Goal: Task Accomplishment & Management: Use online tool/utility

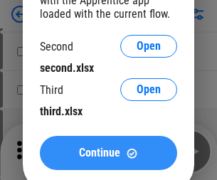
click at [108, 153] on span "Continue" at bounding box center [99, 152] width 41 height 11
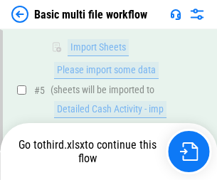
scroll to position [495, 0]
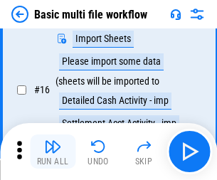
click at [53, 151] on img "button" at bounding box center [52, 146] width 17 height 17
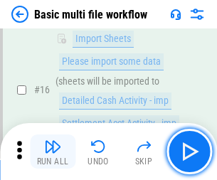
scroll to position [946, 0]
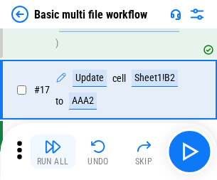
click at [53, 151] on img "button" at bounding box center [52, 146] width 17 height 17
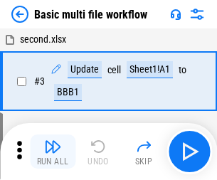
click at [53, 151] on img "button" at bounding box center [52, 146] width 17 height 17
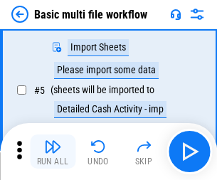
click at [53, 151] on img "button" at bounding box center [52, 146] width 17 height 17
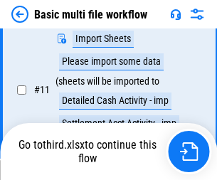
scroll to position [666, 0]
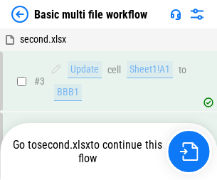
scroll to position [151, 0]
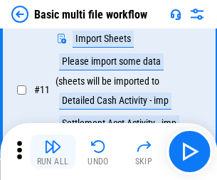
click at [53, 151] on img "button" at bounding box center [52, 146] width 17 height 17
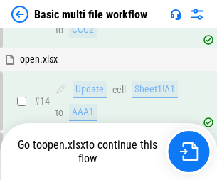
scroll to position [845, 0]
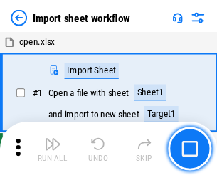
scroll to position [5, 0]
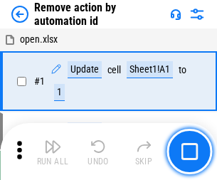
scroll to position [53, 0]
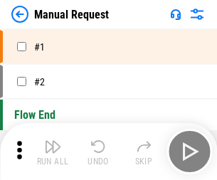
click at [53, 151] on img "button" at bounding box center [52, 146] width 17 height 17
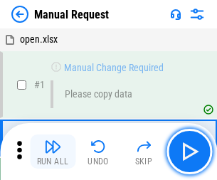
scroll to position [48, 0]
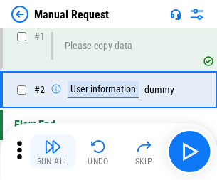
click at [53, 151] on img "button" at bounding box center [52, 146] width 17 height 17
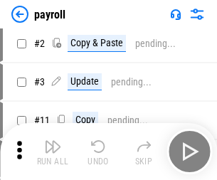
click at [53, 151] on img "button" at bounding box center [52, 146] width 17 height 17
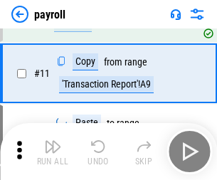
scroll to position [103, 0]
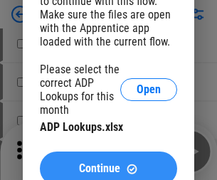
click at [108, 163] on span "Continue" at bounding box center [99, 168] width 41 height 11
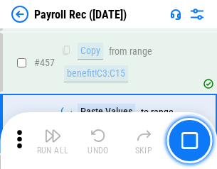
scroll to position [7428, 0]
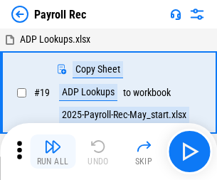
click at [53, 151] on img "button" at bounding box center [52, 146] width 17 height 17
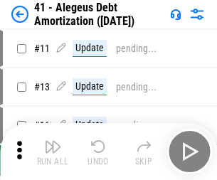
click at [53, 151] on img "button" at bounding box center [52, 146] width 17 height 17
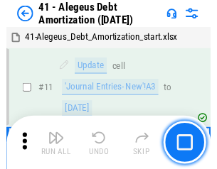
scroll to position [175, 0]
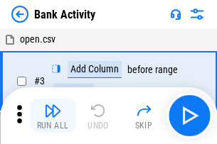
click at [53, 116] on img "button" at bounding box center [52, 110] width 17 height 17
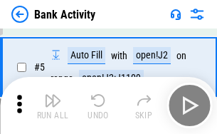
scroll to position [75, 0]
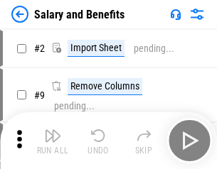
click at [53, 141] on img "button" at bounding box center [52, 135] width 17 height 17
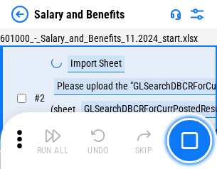
scroll to position [103, 0]
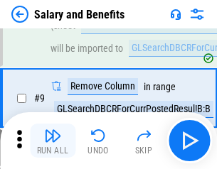
click at [53, 141] on img "button" at bounding box center [52, 135] width 17 height 17
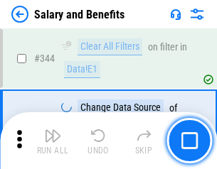
scroll to position [6653, 0]
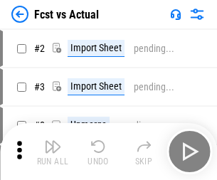
click at [53, 141] on img "button" at bounding box center [52, 146] width 17 height 17
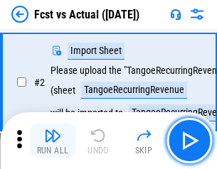
scroll to position [133, 0]
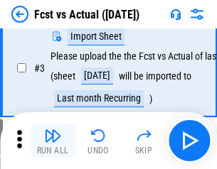
click at [53, 141] on img "button" at bounding box center [52, 135] width 17 height 17
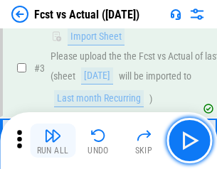
scroll to position [213, 0]
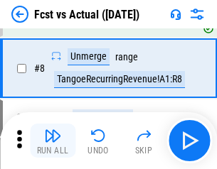
click at [53, 141] on img "button" at bounding box center [52, 135] width 17 height 17
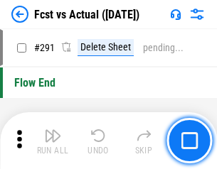
scroll to position [6725, 0]
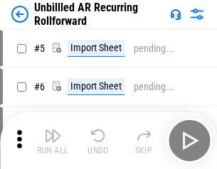
click at [53, 141] on img "button" at bounding box center [52, 135] width 17 height 17
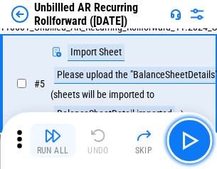
scroll to position [134, 0]
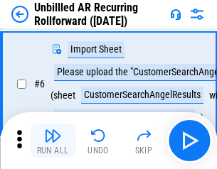
click at [53, 141] on img "button" at bounding box center [52, 135] width 17 height 17
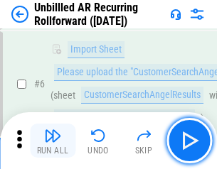
scroll to position [229, 0]
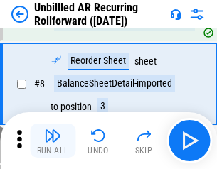
click at [53, 141] on img "button" at bounding box center [52, 135] width 17 height 17
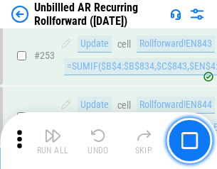
scroll to position [4826, 0]
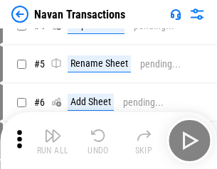
click at [53, 141] on img "button" at bounding box center [52, 135] width 17 height 17
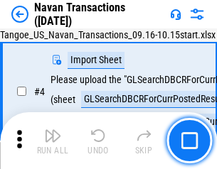
scroll to position [122, 0]
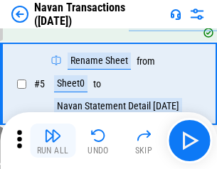
click at [53, 141] on img "button" at bounding box center [52, 135] width 17 height 17
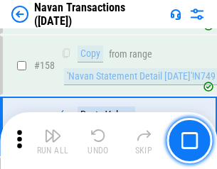
scroll to position [4607, 0]
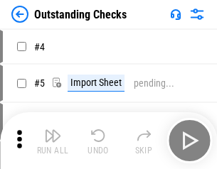
click at [53, 141] on img "button" at bounding box center [52, 135] width 17 height 17
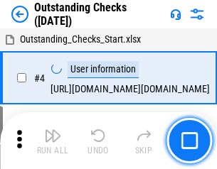
scroll to position [148, 0]
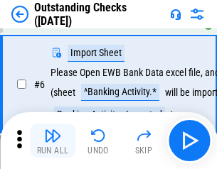
click at [53, 141] on img "button" at bounding box center [52, 135] width 17 height 17
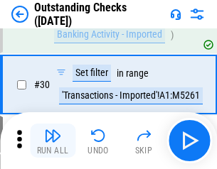
click at [53, 141] on img "button" at bounding box center [52, 135] width 17 height 17
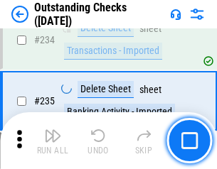
scroll to position [4315, 0]
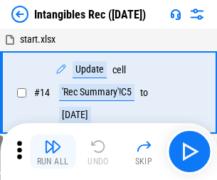
click at [53, 151] on img "button" at bounding box center [52, 146] width 17 height 17
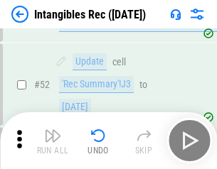
scroll to position [553, 0]
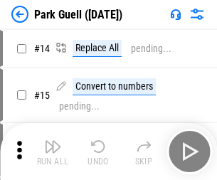
click at [53, 141] on img "button" at bounding box center [52, 146] width 17 height 17
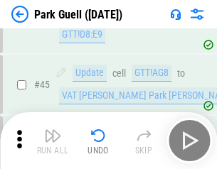
scroll to position [1777, 0]
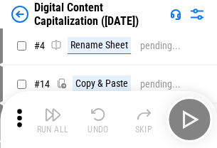
click at [53, 119] on img "button" at bounding box center [52, 114] width 17 height 17
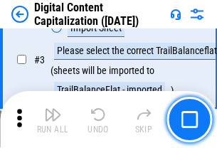
scroll to position [133, 0]
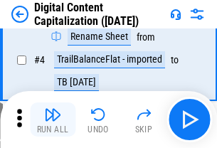
click at [53, 119] on img "button" at bounding box center [52, 114] width 17 height 17
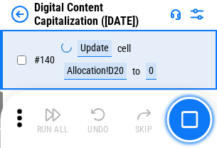
scroll to position [1507, 0]
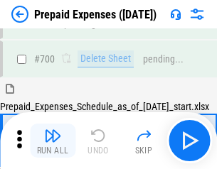
click at [53, 141] on img "button" at bounding box center [52, 135] width 17 height 17
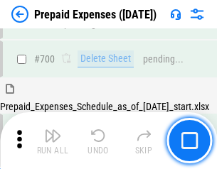
scroll to position [3907, 0]
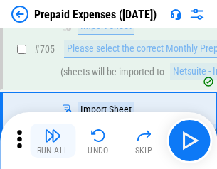
click at [53, 141] on img "button" at bounding box center [52, 135] width 17 height 17
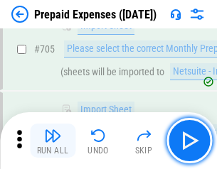
scroll to position [3980, 0]
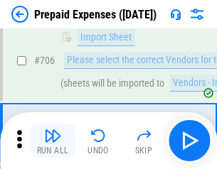
click at [53, 141] on img "button" at bounding box center [52, 135] width 17 height 17
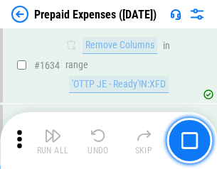
scroll to position [13835, 0]
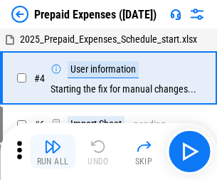
click at [53, 151] on img "button" at bounding box center [52, 146] width 17 height 17
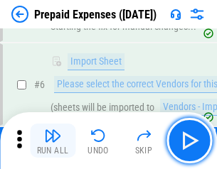
scroll to position [135, 0]
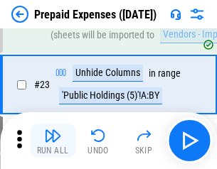
click at [53, 141] on img "button" at bounding box center [52, 135] width 17 height 17
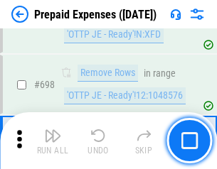
scroll to position [4948, 0]
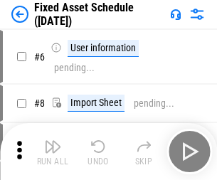
click at [53, 151] on img "button" at bounding box center [52, 146] width 17 height 17
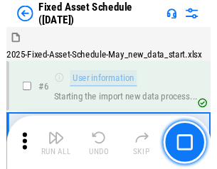
scroll to position [149, 0]
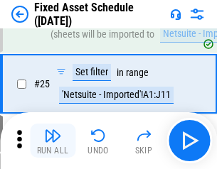
click at [53, 141] on img "button" at bounding box center [52, 135] width 17 height 17
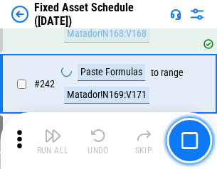
scroll to position [4402, 0]
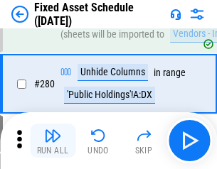
click at [53, 141] on img "button" at bounding box center [52, 135] width 17 height 17
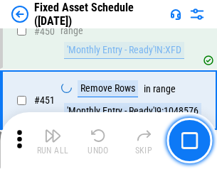
scroll to position [6352, 0]
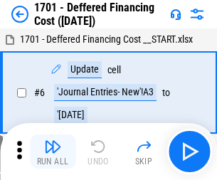
click at [53, 151] on img "button" at bounding box center [52, 146] width 17 height 17
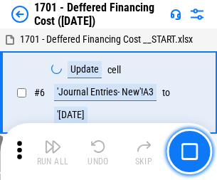
scroll to position [171, 0]
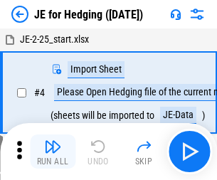
click at [53, 141] on img "button" at bounding box center [52, 146] width 17 height 17
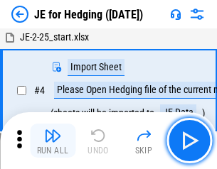
scroll to position [80, 0]
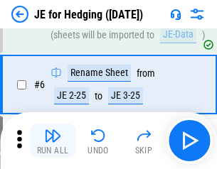
click at [53, 141] on img "button" at bounding box center [52, 135] width 17 height 17
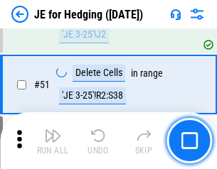
scroll to position [920, 0]
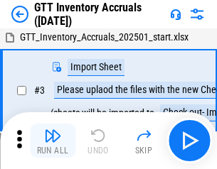
click at [53, 141] on img "button" at bounding box center [52, 135] width 17 height 17
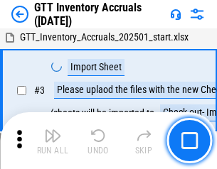
scroll to position [92, 0]
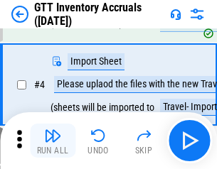
click at [53, 141] on img "button" at bounding box center [52, 135] width 17 height 17
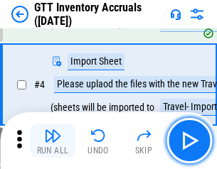
scroll to position [164, 0]
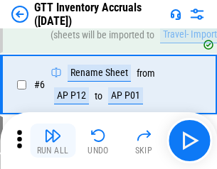
click at [53, 141] on img "button" at bounding box center [52, 135] width 17 height 17
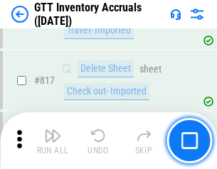
scroll to position [10785, 0]
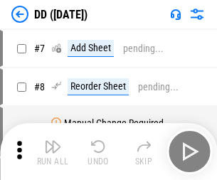
click at [53, 151] on img "button" at bounding box center [52, 146] width 17 height 17
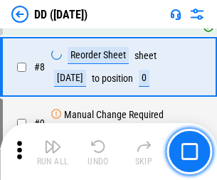
scroll to position [137, 0]
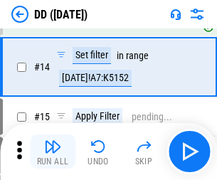
click at [53, 151] on img "button" at bounding box center [52, 146] width 17 height 17
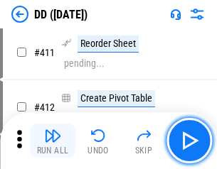
scroll to position [6440, 0]
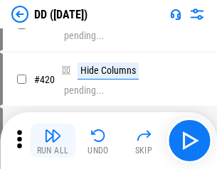
click at [53, 141] on img "button" at bounding box center [52, 135] width 17 height 17
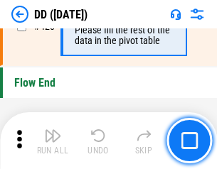
scroll to position [6801, 0]
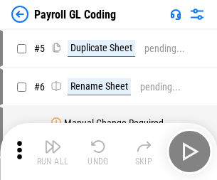
click at [53, 151] on img "button" at bounding box center [52, 146] width 17 height 17
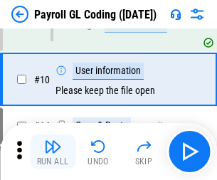
click at [53, 151] on img "button" at bounding box center [52, 146] width 17 height 17
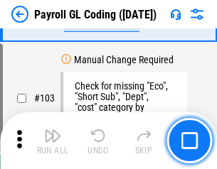
scroll to position [3334, 0]
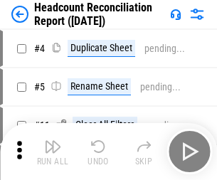
click at [53, 151] on img "button" at bounding box center [52, 146] width 17 height 17
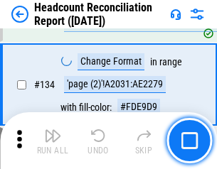
scroll to position [1708, 0]
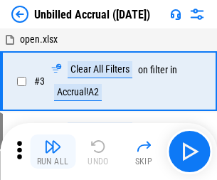
click at [53, 151] on img "button" at bounding box center [52, 146] width 17 height 17
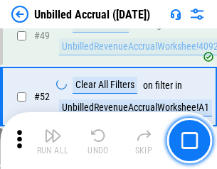
scroll to position [1289, 0]
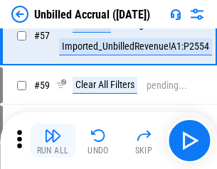
click at [53, 141] on img "button" at bounding box center [52, 135] width 17 height 17
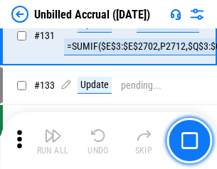
scroll to position [4232, 0]
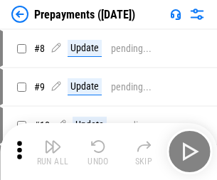
click at [53, 151] on img "button" at bounding box center [52, 146] width 17 height 17
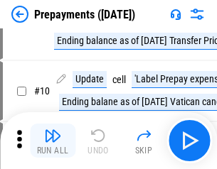
scroll to position [89, 0]
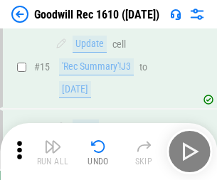
scroll to position [243, 0]
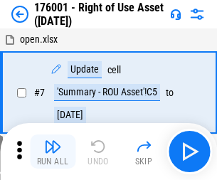
click at [53, 151] on img "button" at bounding box center [52, 146] width 17 height 17
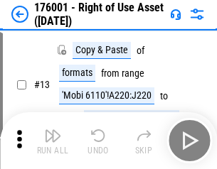
scroll to position [92, 0]
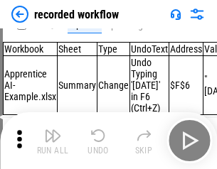
click at [53, 141] on img "button" at bounding box center [52, 135] width 17 height 17
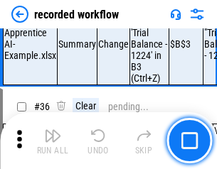
scroll to position [4441, 0]
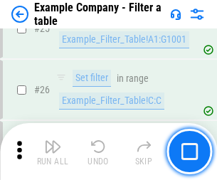
scroll to position [1300, 0]
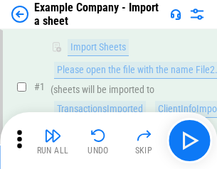
scroll to position [119, 0]
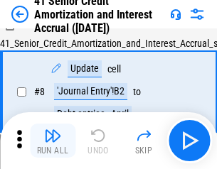
click at [53, 141] on img "button" at bounding box center [52, 135] width 17 height 17
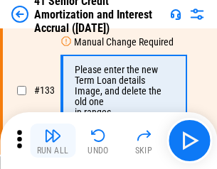
click at [53, 141] on img "button" at bounding box center [52, 135] width 17 height 17
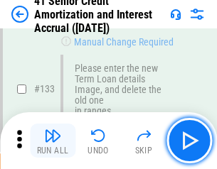
scroll to position [1485, 0]
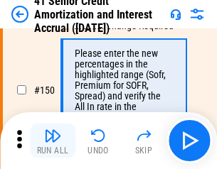
click at [53, 141] on img "button" at bounding box center [52, 135] width 17 height 17
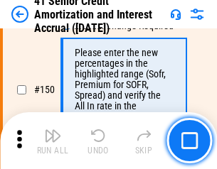
scroll to position [1634, 0]
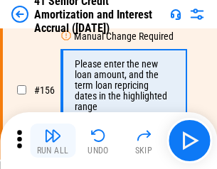
click at [53, 141] on img "button" at bounding box center [52, 135] width 17 height 17
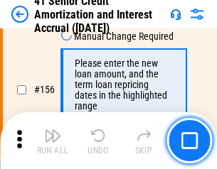
scroll to position [1732, 0]
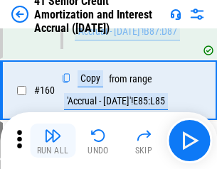
click at [53, 141] on img "button" at bounding box center [52, 135] width 17 height 17
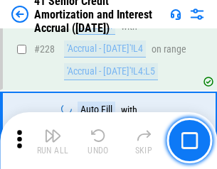
scroll to position [3182, 0]
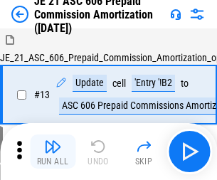
click at [53, 141] on img "button" at bounding box center [52, 146] width 17 height 17
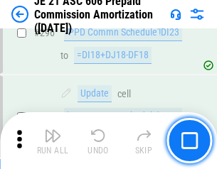
scroll to position [2615, 0]
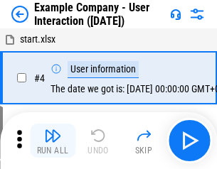
click at [53, 141] on img "button" at bounding box center [52, 135] width 17 height 17
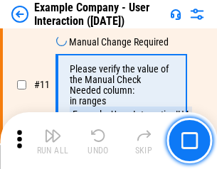
scroll to position [308, 0]
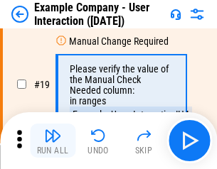
click at [53, 141] on img "button" at bounding box center [52, 135] width 17 height 17
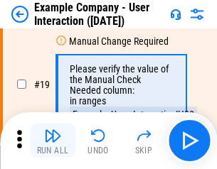
click at [53, 141] on img "button" at bounding box center [52, 135] width 17 height 17
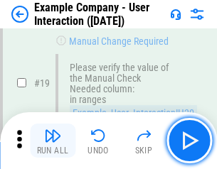
scroll to position [392, 0]
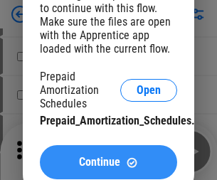
click at [108, 162] on span "Continue" at bounding box center [99, 161] width 41 height 11
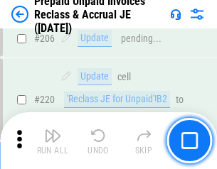
scroll to position [1842, 0]
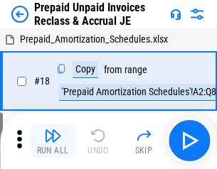
click at [53, 141] on img "button" at bounding box center [52, 135] width 17 height 17
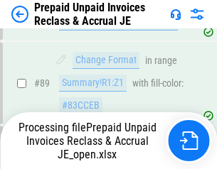
scroll to position [1160, 0]
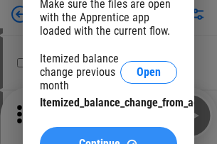
click at [108, 139] on span "Continue" at bounding box center [99, 144] width 41 height 11
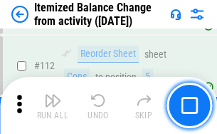
scroll to position [2377, 0]
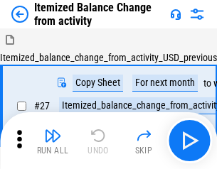
scroll to position [22, 0]
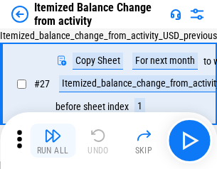
click at [53, 141] on img "button" at bounding box center [52, 135] width 17 height 17
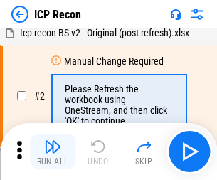
click at [53, 151] on img "button" at bounding box center [52, 146] width 17 height 17
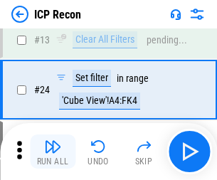
click at [53, 151] on img "button" at bounding box center [52, 146] width 17 height 17
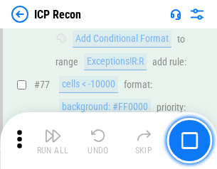
scroll to position [1277, 0]
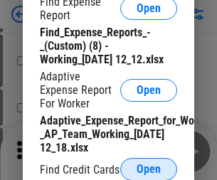
click at [148, 168] on span "Open" at bounding box center [148, 168] width 24 height 11
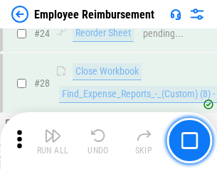
scroll to position [664, 0]
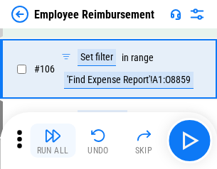
click at [53, 141] on img "button" at bounding box center [52, 135] width 17 height 17
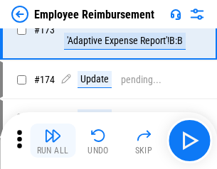
click at [53, 141] on img "button" at bounding box center [52, 135] width 17 height 17
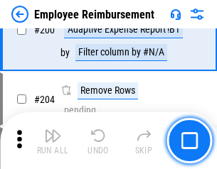
scroll to position [3595, 0]
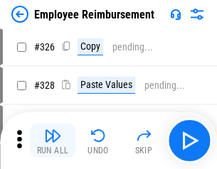
click at [53, 141] on img "button" at bounding box center [52, 135] width 17 height 17
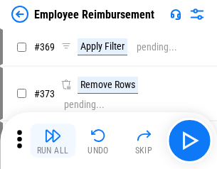
click at [53, 141] on img "button" at bounding box center [52, 135] width 17 height 17
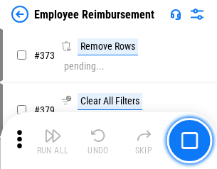
scroll to position [7570, 0]
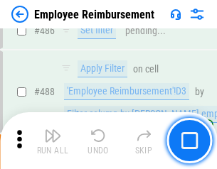
click at [53, 141] on img "button" at bounding box center [52, 135] width 17 height 17
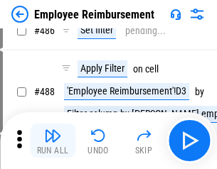
click at [53, 141] on img "button" at bounding box center [52, 135] width 17 height 17
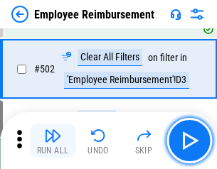
scroll to position [9119, 0]
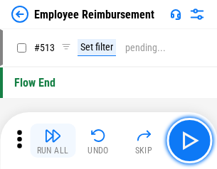
click at [53, 141] on img "button" at bounding box center [52, 135] width 17 height 17
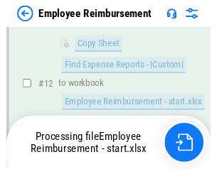
scroll to position [289, 0]
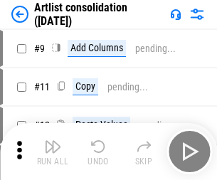
click at [53, 151] on img "button" at bounding box center [52, 146] width 17 height 17
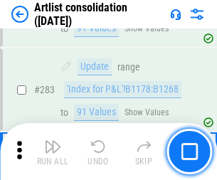
scroll to position [5877, 0]
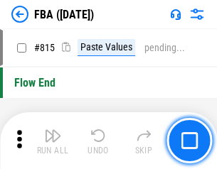
scroll to position [12537, 0]
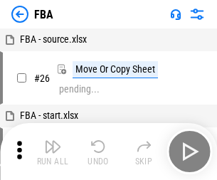
click at [53, 151] on img "button" at bounding box center [52, 146] width 17 height 17
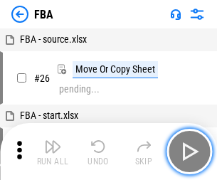
scroll to position [14, 0]
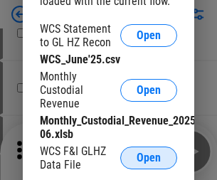
click at [148, 158] on span "Open" at bounding box center [148, 157] width 24 height 11
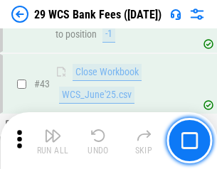
scroll to position [580, 0]
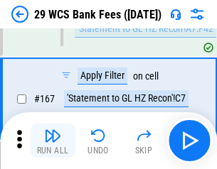
click at [53, 141] on img "button" at bounding box center [52, 135] width 17 height 17
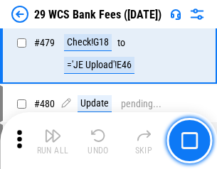
scroll to position [7327, 0]
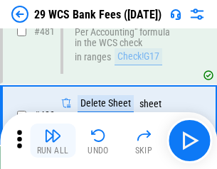
click at [53, 141] on img "button" at bounding box center [52, 135] width 17 height 17
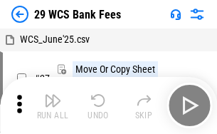
scroll to position [26, 0]
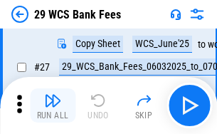
click at [53, 105] on img "button" at bounding box center [52, 100] width 17 height 17
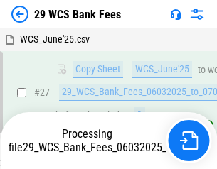
scroll to position [283, 0]
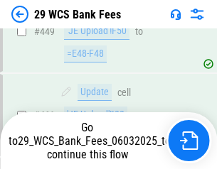
scroll to position [7228, 0]
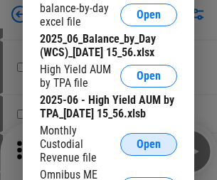
click at [148, 150] on span "Open" at bounding box center [148, 144] width 24 height 11
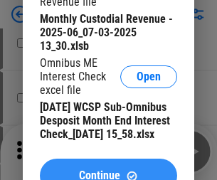
click at [108, 170] on span "Continue" at bounding box center [99, 175] width 41 height 11
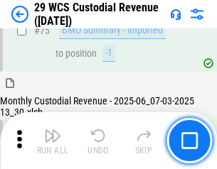
scroll to position [1484, 0]
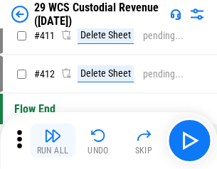
click at [53, 141] on img "button" at bounding box center [52, 135] width 17 height 17
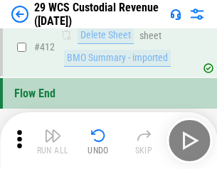
scroll to position [6786, 0]
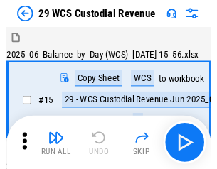
scroll to position [34, 0]
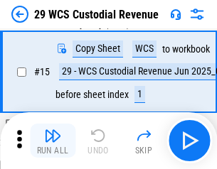
click at [53, 141] on img "button" at bounding box center [52, 135] width 17 height 17
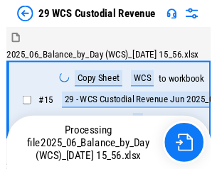
scroll to position [34, 0]
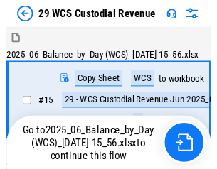
scroll to position [26, 0]
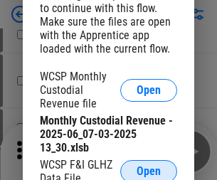
click at [148, 168] on span "Open" at bounding box center [148, 171] width 24 height 11
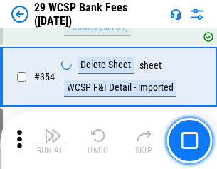
scroll to position [4723, 0]
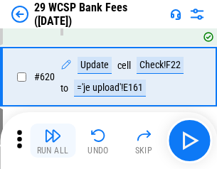
click at [53, 141] on img "button" at bounding box center [52, 135] width 17 height 17
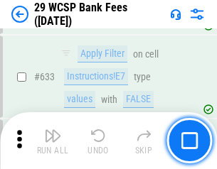
scroll to position [8190, 0]
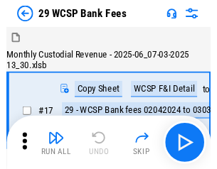
scroll to position [34, 0]
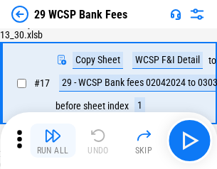
click at [53, 141] on img "button" at bounding box center [52, 135] width 17 height 17
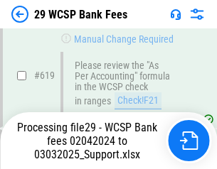
scroll to position [7911, 0]
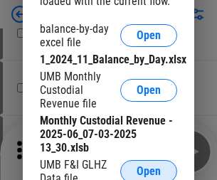
click at [148, 168] on span "Open" at bounding box center [148, 171] width 24 height 11
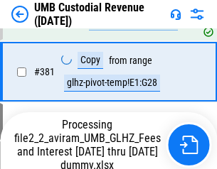
scroll to position [5008, 0]
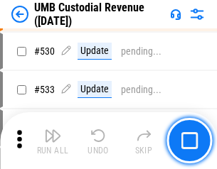
click at [53, 141] on img "button" at bounding box center [52, 135] width 17 height 17
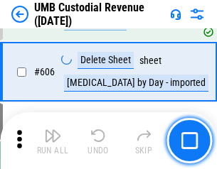
scroll to position [8202, 0]
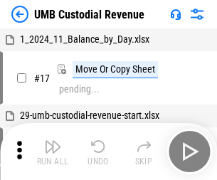
click at [53, 151] on img "button" at bounding box center [52, 146] width 17 height 17
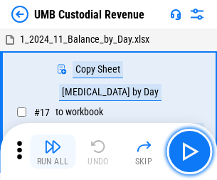
scroll to position [11, 0]
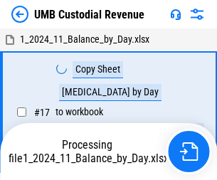
scroll to position [11, 0]
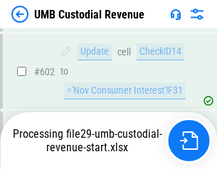
scroll to position [8108, 0]
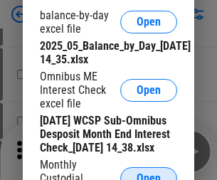
click at [148, 173] on span "Open" at bounding box center [148, 178] width 24 height 11
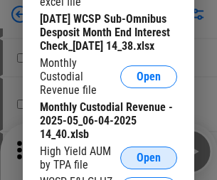
click at [148, 163] on span "Open" at bounding box center [148, 157] width 24 height 11
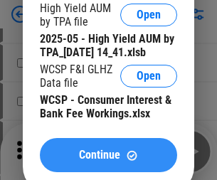
click at [108, 161] on span "Continue" at bounding box center [99, 154] width 41 height 11
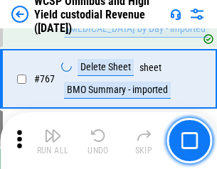
scroll to position [11578, 0]
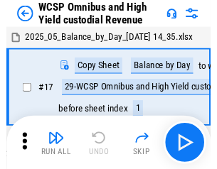
scroll to position [8, 0]
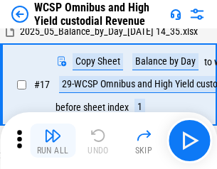
click at [53, 141] on img "button" at bounding box center [52, 135] width 17 height 17
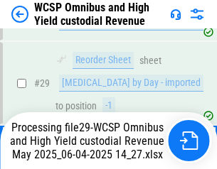
scroll to position [296, 0]
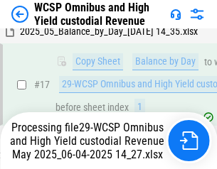
scroll to position [296, 0]
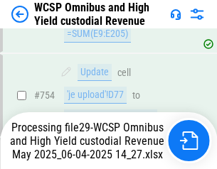
scroll to position [11546, 0]
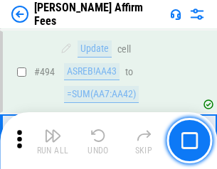
scroll to position [3864, 0]
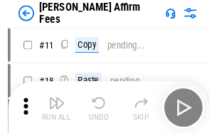
scroll to position [14, 0]
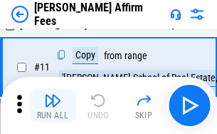
click at [53, 105] on img "button" at bounding box center [52, 100] width 17 height 17
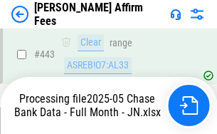
scroll to position [3727, 0]
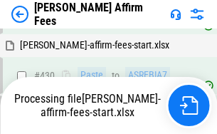
scroll to position [3748, 0]
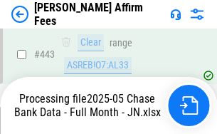
scroll to position [3727, 0]
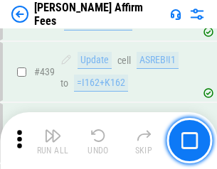
scroll to position [3709, 0]
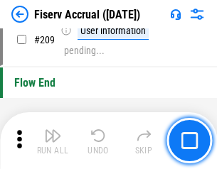
scroll to position [4413, 0]
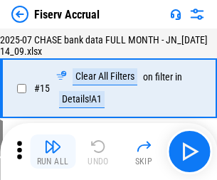
click at [53, 151] on img "button" at bounding box center [52, 146] width 17 height 17
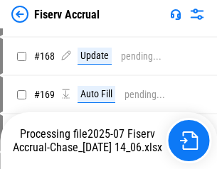
scroll to position [3646, 0]
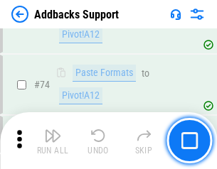
scroll to position [1034, 0]
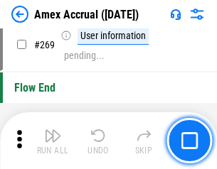
scroll to position [3985, 0]
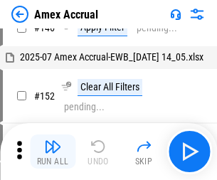
click at [53, 151] on img "button" at bounding box center [52, 146] width 17 height 17
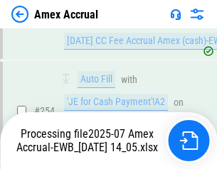
scroll to position [4234, 0]
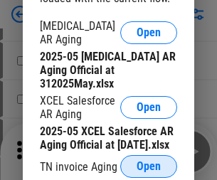
click at [148, 162] on span "Open" at bounding box center [148, 166] width 24 height 11
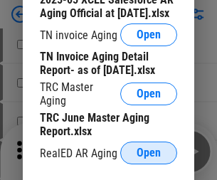
click at [148, 148] on span "Open" at bounding box center [148, 152] width 24 height 11
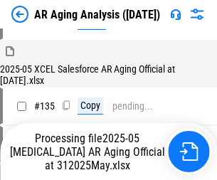
scroll to position [541, 0]
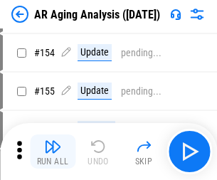
click at [53, 151] on img "button" at bounding box center [52, 146] width 17 height 17
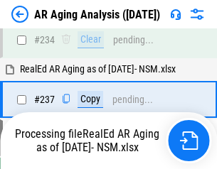
scroll to position [2203, 0]
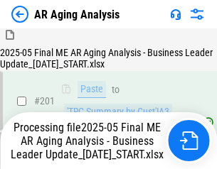
scroll to position [2186, 0]
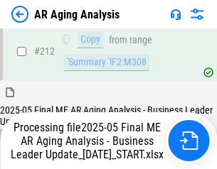
scroll to position [2186, 0]
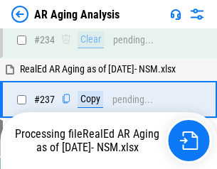
scroll to position [2245, 0]
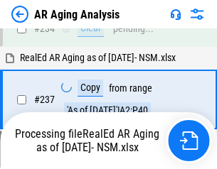
scroll to position [2245, 0]
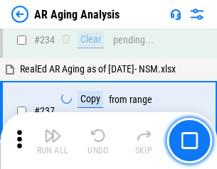
scroll to position [2186, 0]
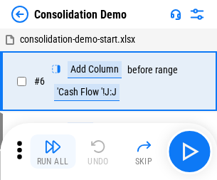
click at [53, 151] on img "button" at bounding box center [52, 146] width 17 height 17
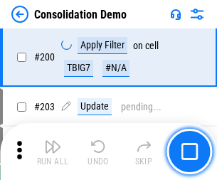
scroll to position [4456, 0]
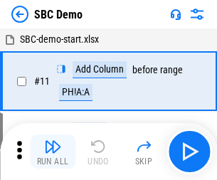
click at [53, 151] on img "button" at bounding box center [52, 146] width 17 height 17
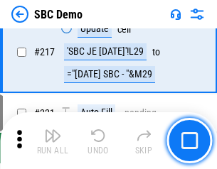
scroll to position [3508, 0]
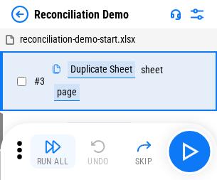
click at [53, 151] on img "button" at bounding box center [52, 146] width 17 height 17
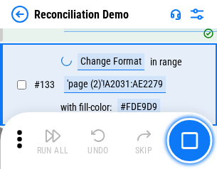
scroll to position [1687, 0]
